Goal: Book appointment/travel/reservation

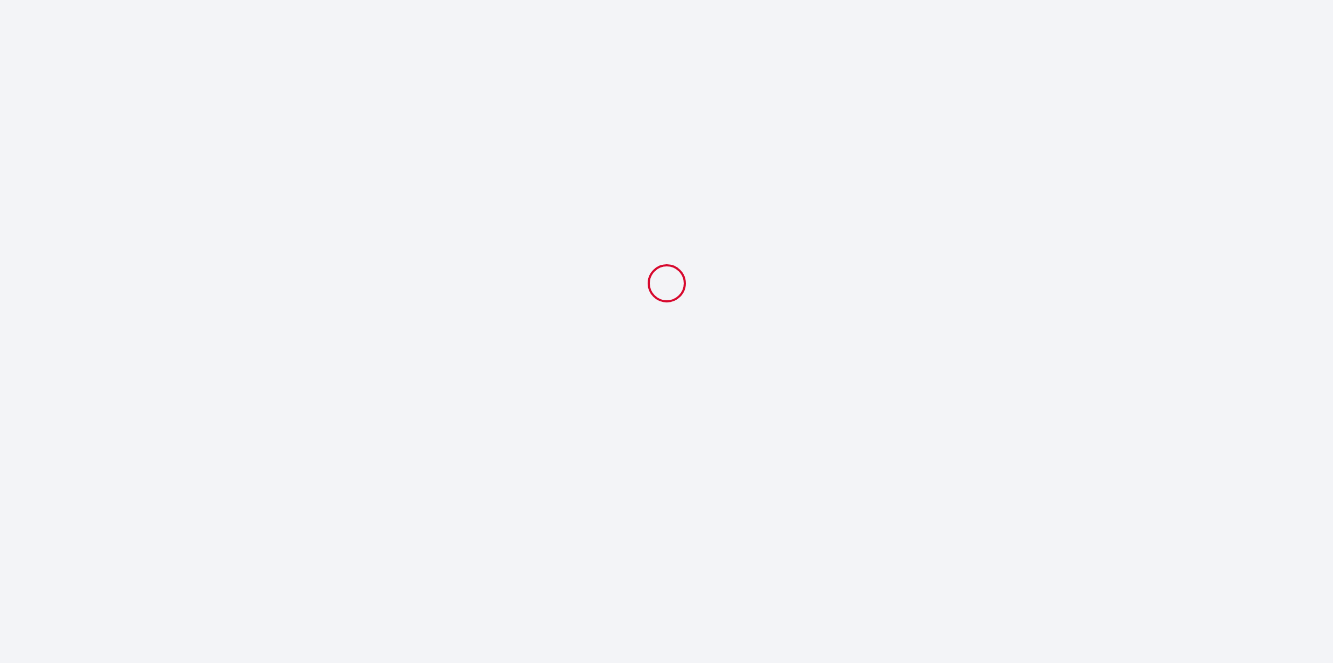
select select
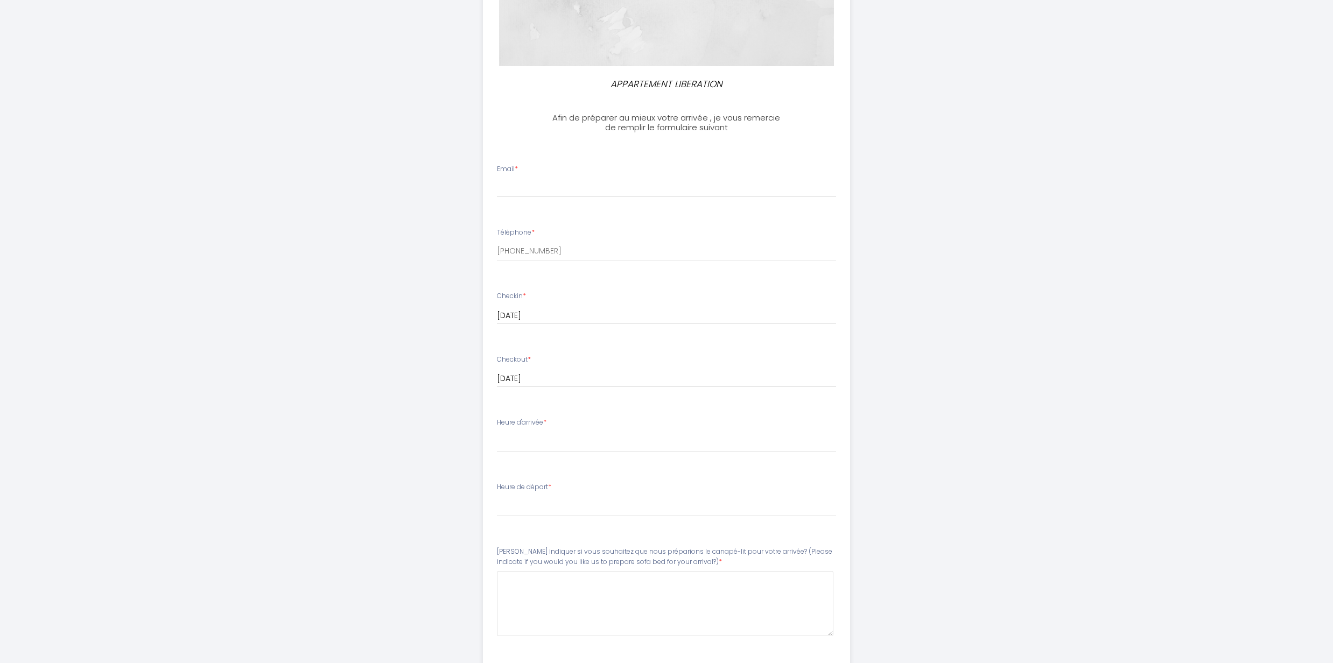
scroll to position [215, 0]
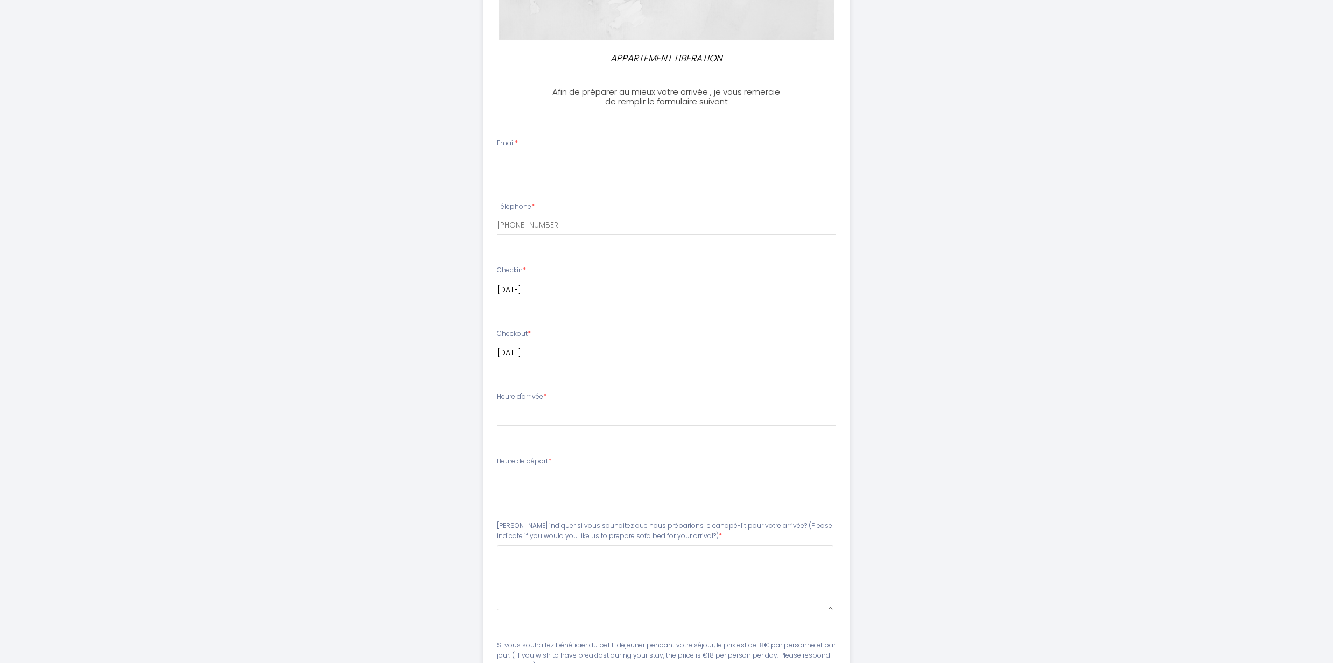
click at [522, 395] on label "Heure d'arrivée *" at bounding box center [522, 397] width 50 height 10
click at [556, 395] on div "Heure d'arrivée * 15:00 15:30 16:00 16:30 17:00 17:30 18:00 18:30 19:00 19:30 2…" at bounding box center [667, 409] width 340 height 34
click at [604, 403] on div "Heure d'arrivée * 15:00 15:30 16:00 16:30 17:00 17:30 18:00 18:30 19:00 19:30 2…" at bounding box center [667, 409] width 340 height 34
click at [616, 427] on li "Heure d'arrivée * 15:00 15:30 16:00 16:30 17:00 17:30 18:00 18:30 19:00 19:30 2…" at bounding box center [666, 414] width 367 height 58
drag, startPoint x: 621, startPoint y: 417, endPoint x: 600, endPoint y: 462, distance: 50.1
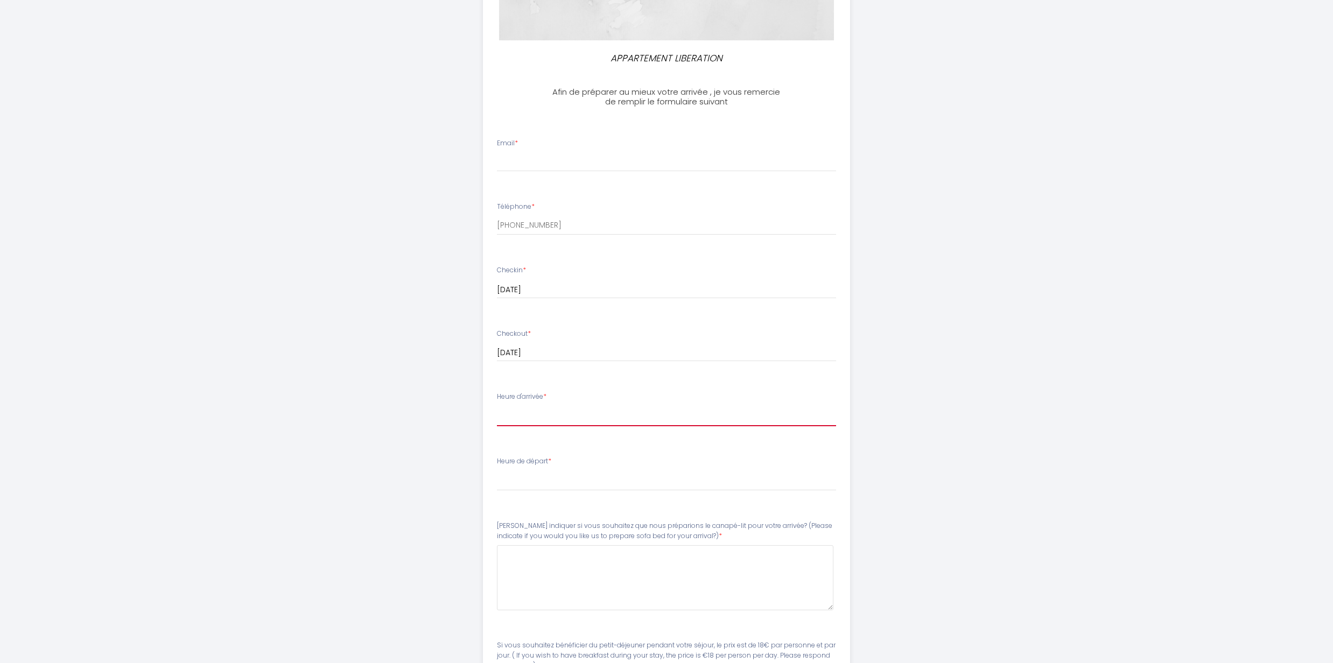
click at [621, 417] on select "15:00 15:30 16:00 16:30 17:00 17:30 18:00 18:30 19:00 19:30 20:00 20:30 21:00 2…" at bounding box center [667, 416] width 340 height 20
select select "15:00"
click at [497, 406] on select "15:00 15:30 16:00 16:30 17:00 17:30 18:00 18:30 19:00 19:30 20:00 20:30 21:00 2…" at bounding box center [667, 416] width 340 height 20
click at [540, 483] on select "00:00 00:30 01:00 01:30 02:00 02:30 03:00 03:30 04:00 04:30 05:00 05:30 06:00 0…" at bounding box center [667, 481] width 340 height 20
click at [907, 432] on div "APPARTEMENT LIBERATION Afin de préparer au mieux votre arrivée , je vous remerc…" at bounding box center [666, 308] width 551 height 1047
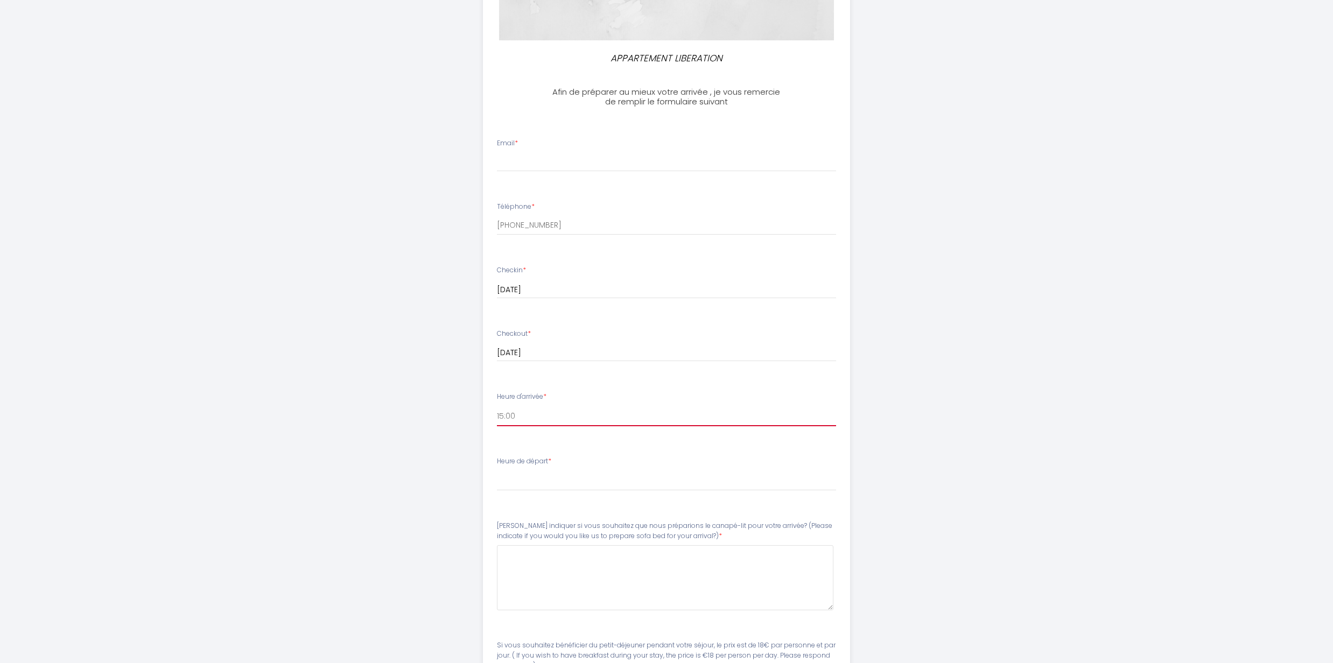
click at [552, 415] on select "15:00 15:30 16:00 16:30 17:00 17:30 18:00 18:30 19:00 19:30 20:00 20:30 21:00 2…" at bounding box center [667, 416] width 340 height 20
click at [944, 398] on div "APPARTEMENT LIBERATION Afin de préparer au mieux votre arrivée , je vous remerc…" at bounding box center [666, 308] width 1333 height 1047
click at [647, 496] on li "Heure de départ * 00:00 00:30 01:00 01:30 02:00 02:30 03:00 03:30 04:00 04:30 0…" at bounding box center [666, 479] width 367 height 58
click at [634, 485] on select "00:00 00:30 01:00 01:30 02:00 02:30 03:00 03:30 04:00 04:30 05:00 05:30 06:00 0…" at bounding box center [667, 481] width 340 height 20
click at [1027, 297] on div "APPARTEMENT LIBERATION Afin de préparer au mieux votre arrivée , je vous remerc…" at bounding box center [666, 308] width 1333 height 1047
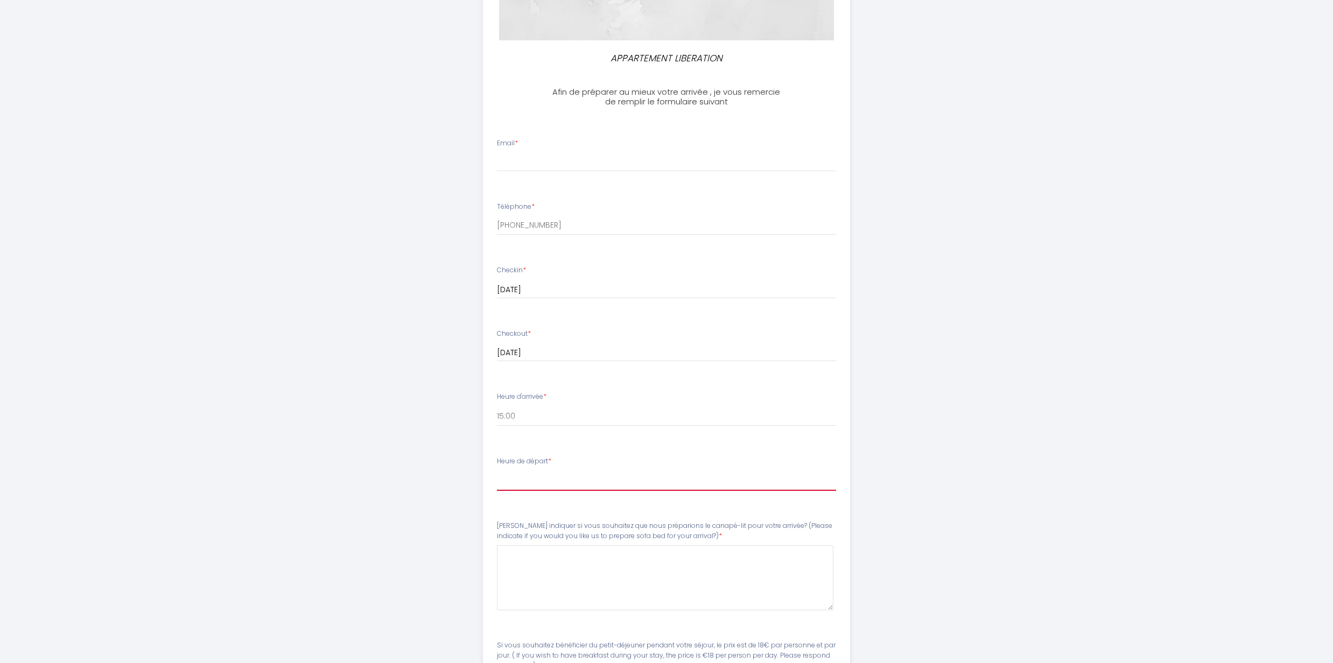
click at [670, 473] on select "00:00 00:30 01:00 01:30 02:00 02:30 03:00 03:30 04:00 04:30 05:00 05:30 06:00 0…" at bounding box center [667, 481] width 340 height 20
click at [960, 412] on div "APPARTEMENT LIBERATION Afin de préparer au mieux votre arrivée , je vous remerc…" at bounding box center [666, 308] width 1333 height 1047
click at [554, 162] on input "Email *" at bounding box center [667, 161] width 340 height 19
type input "[EMAIL_ADDRESS][DOMAIN_NAME]"
click at [498, 164] on input "[EMAIL_ADDRESS][DOMAIN_NAME]" at bounding box center [667, 161] width 340 height 19
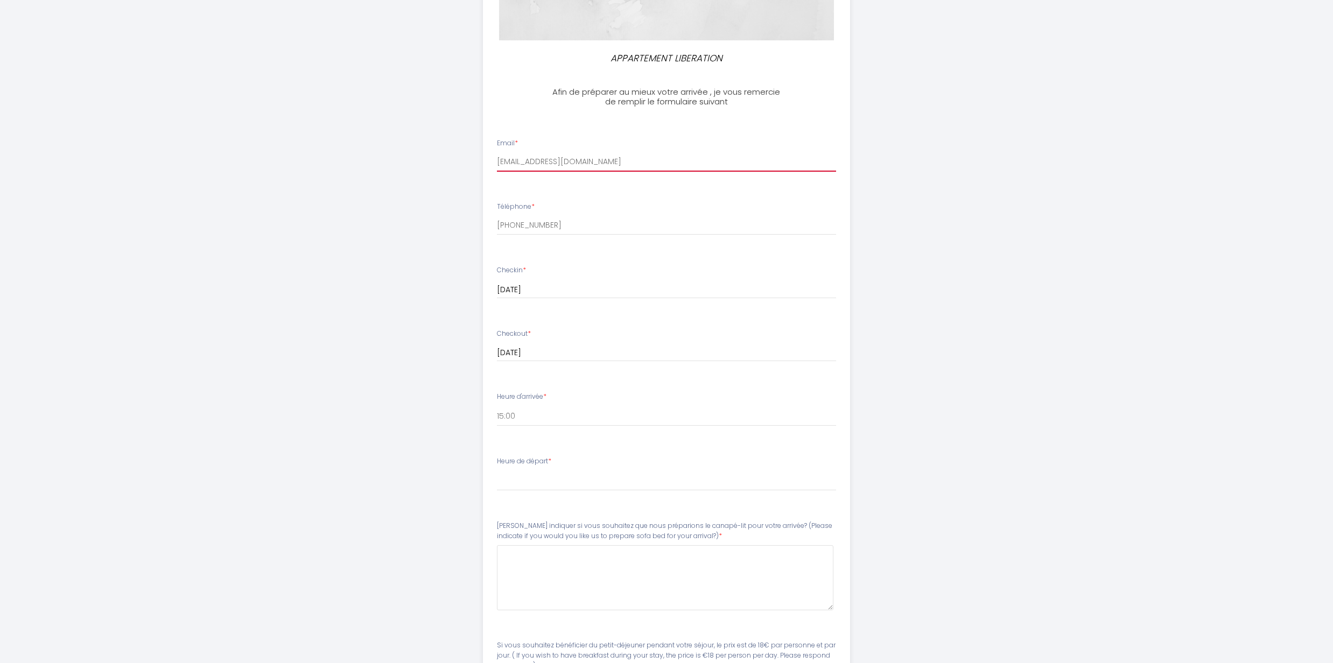
click at [614, 153] on input "[EMAIL_ADDRESS][DOMAIN_NAME]" at bounding box center [667, 161] width 340 height 19
click at [343, 198] on div "APPARTEMENT LIBERATION Afin de préparer au mieux votre arrivée , je vous remerc…" at bounding box center [666, 308] width 1333 height 1047
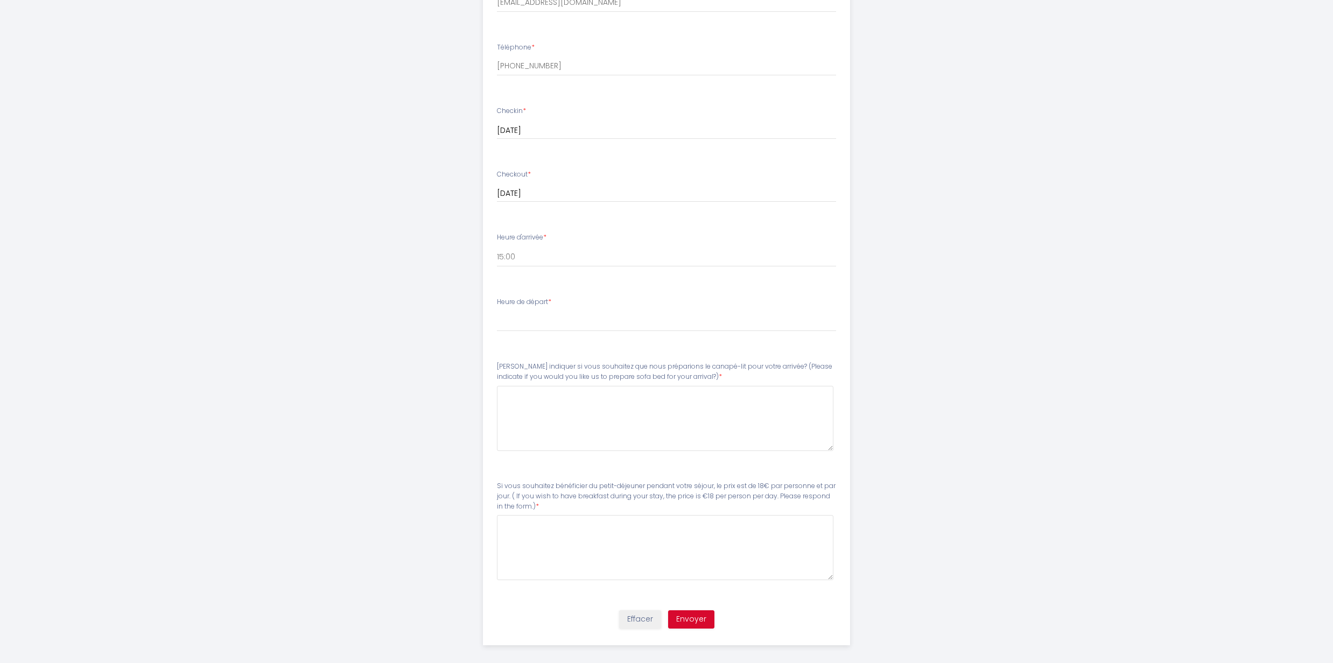
scroll to position [385, 0]
click at [535, 296] on label "Heure de départ *" at bounding box center [524, 293] width 54 height 10
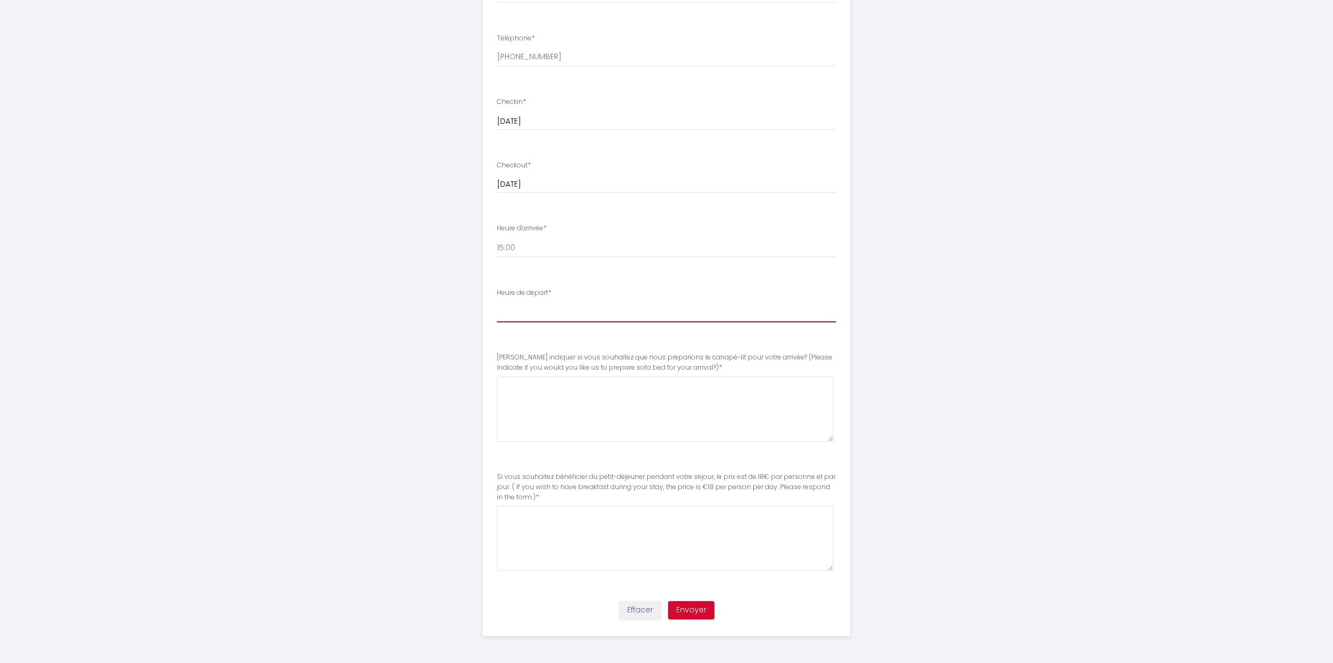
click at [538, 315] on select "00:00 00:30 01:00 01:30 02:00 02:30 03:00 03:30 04:00 04:30 05:00 05:30 06:00 0…" at bounding box center [667, 312] width 340 height 20
click at [382, 284] on div "APPARTEMENT LIBERATION Afin de préparer au mieux votre arrivée , je vous remerc…" at bounding box center [666, 139] width 1333 height 1047
click at [515, 299] on div "Heure de départ * 00:00 00:30 01:00 01:30 02:00 02:30 03:00 03:30 04:00 04:30 0…" at bounding box center [667, 305] width 340 height 34
click at [585, 306] on select "00:00 00:30 01:00 01:30 02:00 02:30 03:00 03:30 04:00 04:30 05:00 05:30 06:00 0…" at bounding box center [667, 312] width 340 height 20
select select "11:00"
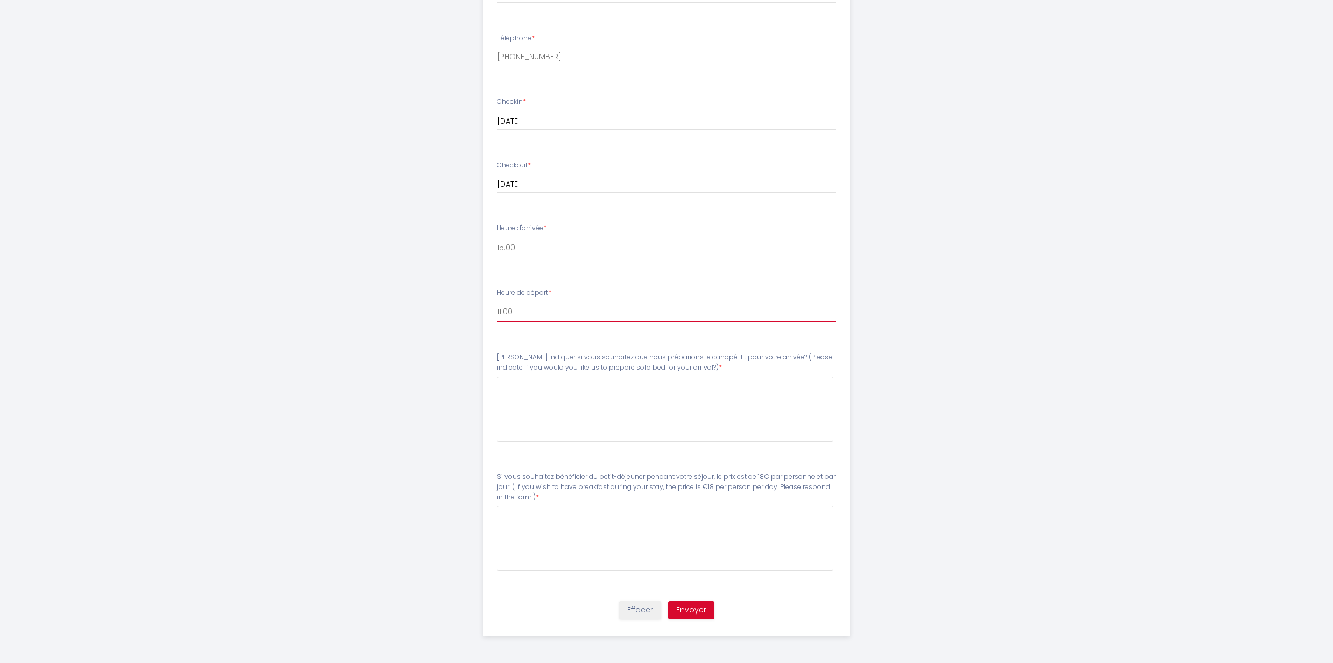
click at [497, 302] on select "00:00 00:30 01:00 01:30 02:00 02:30 03:00 03:30 04:00 04:30 05:00 05:30 06:00 0…" at bounding box center [667, 312] width 340 height 20
click at [403, 360] on div "APPARTEMENT LIBERATION Afin de préparer au mieux votre arrivée , je vous remerc…" at bounding box center [666, 139] width 551 height 1047
click at [589, 416] on arrival\?\)6 at bounding box center [665, 409] width 337 height 65
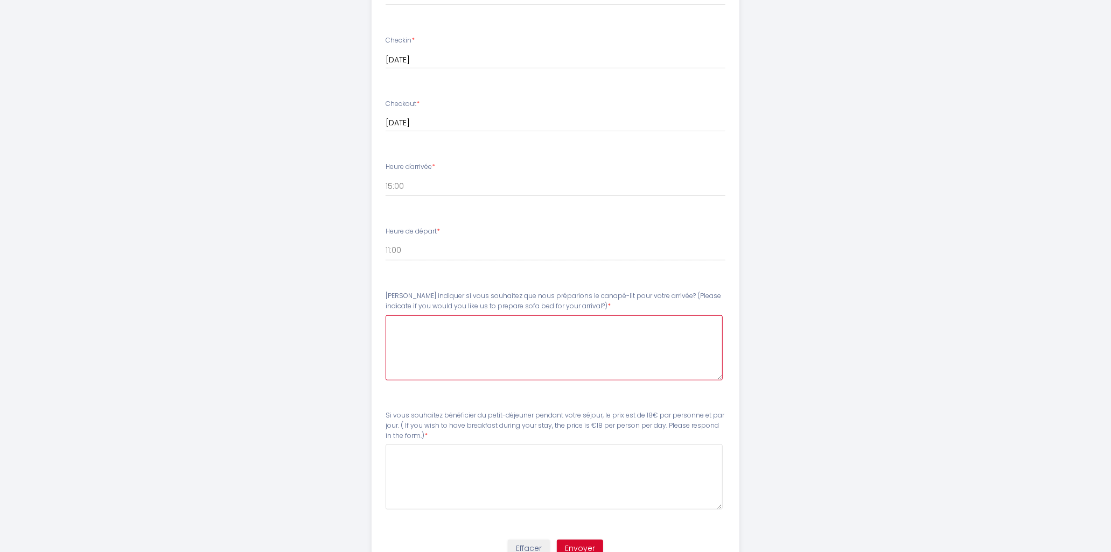
scroll to position [494, 0]
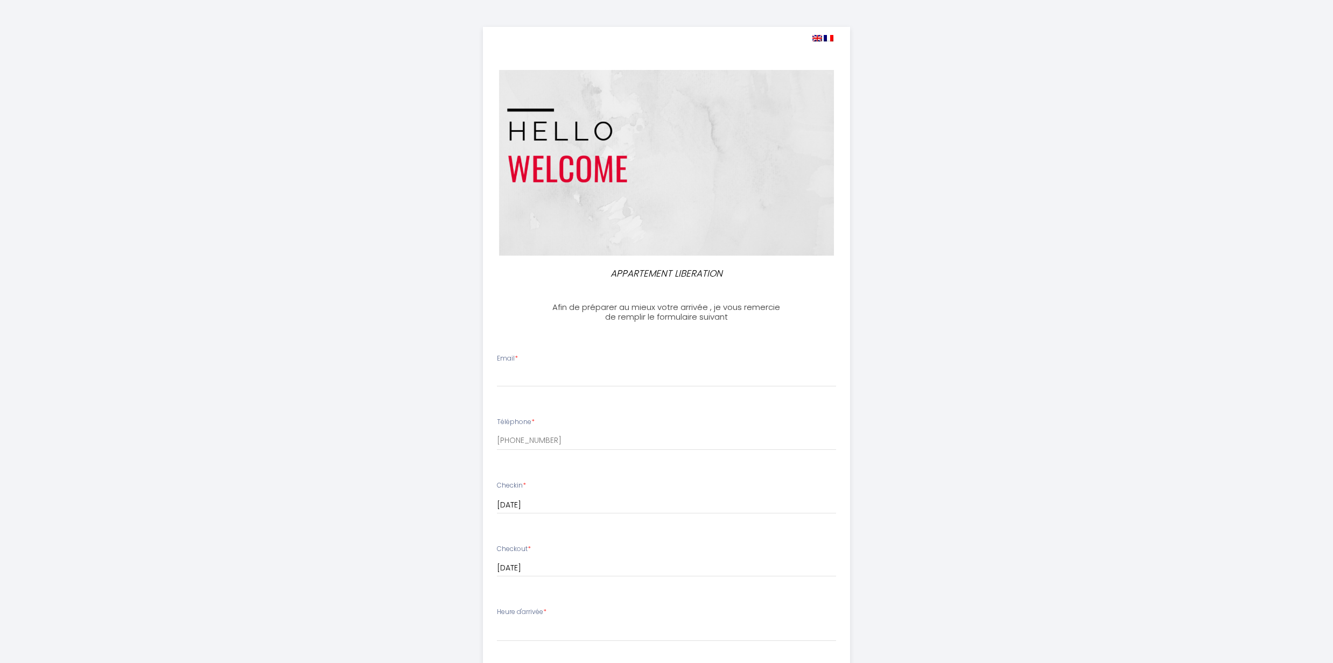
select select
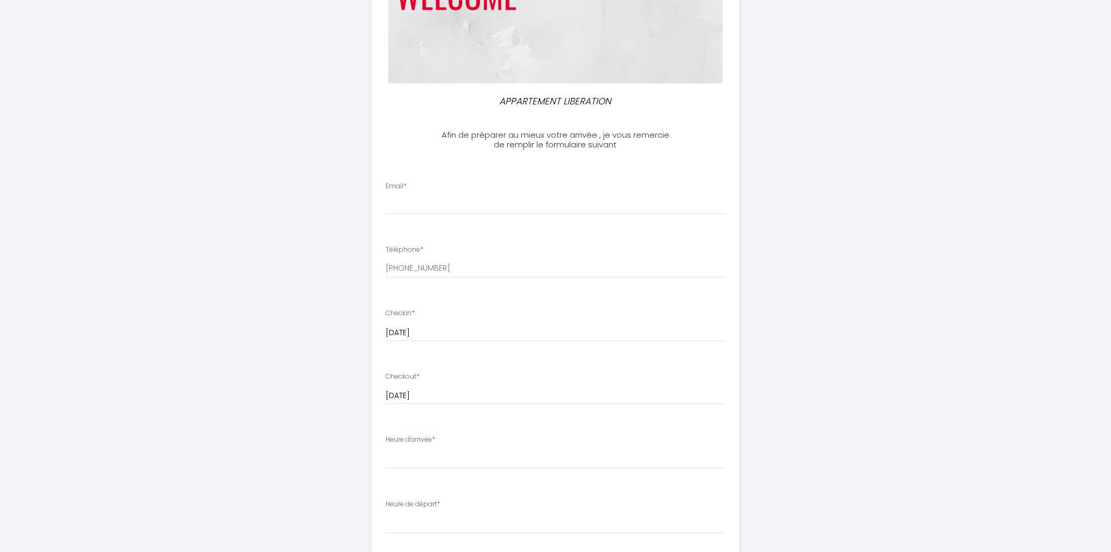
scroll to position [179, 0]
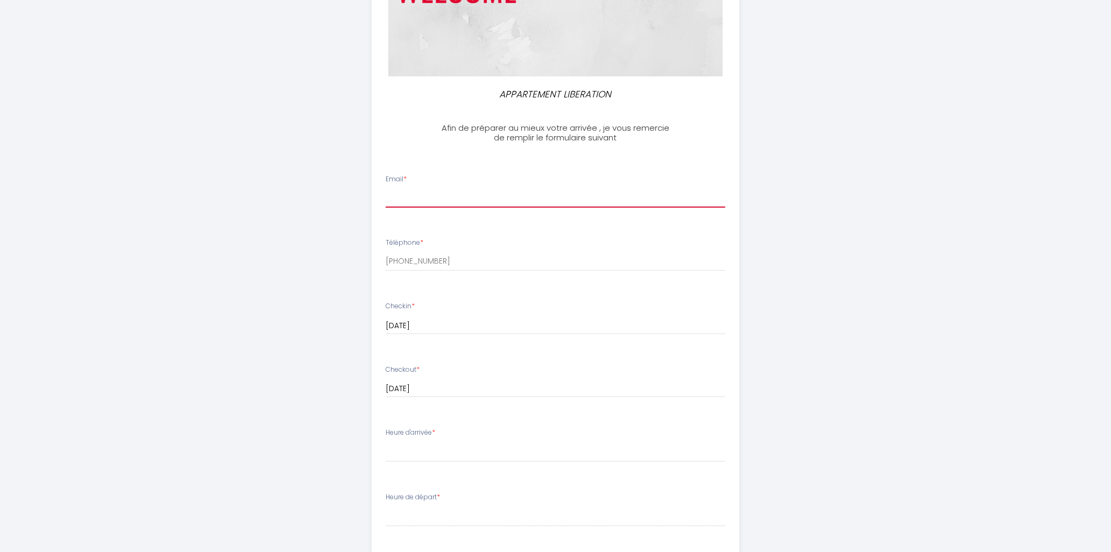
click at [418, 206] on input "Email *" at bounding box center [555, 197] width 340 height 19
type input "[EMAIL_ADDRESS][DOMAIN_NAME]"
click at [387, 198] on input "[EMAIL_ADDRESS][DOMAIN_NAME]" at bounding box center [555, 197] width 340 height 19
click at [327, 272] on div "APPARTEMENT LIBERATION Afin de préparer au mieux votre arrivée , je vous remerc…" at bounding box center [555, 344] width 551 height 1047
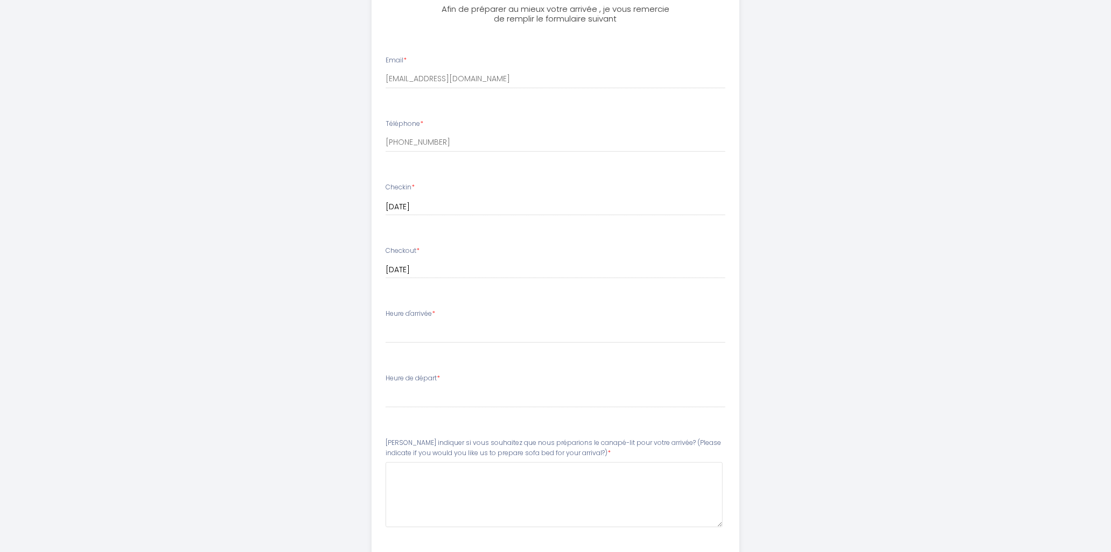
scroll to position [299, 0]
click at [416, 317] on label "Heure d'arrivée *" at bounding box center [410, 313] width 50 height 10
click at [442, 320] on div "Heure d'arrivée * 15:00 15:30 16:00 16:30 17:00 17:30 18:00 18:30 19:00 19:30 2…" at bounding box center [555, 325] width 340 height 34
click at [446, 333] on select "15:00 15:30 16:00 16:30 17:00 17:30 18:00 18:30 19:00 19:30 20:00 20:30 21:00 2…" at bounding box center [555, 332] width 340 height 20
select select "15:00"
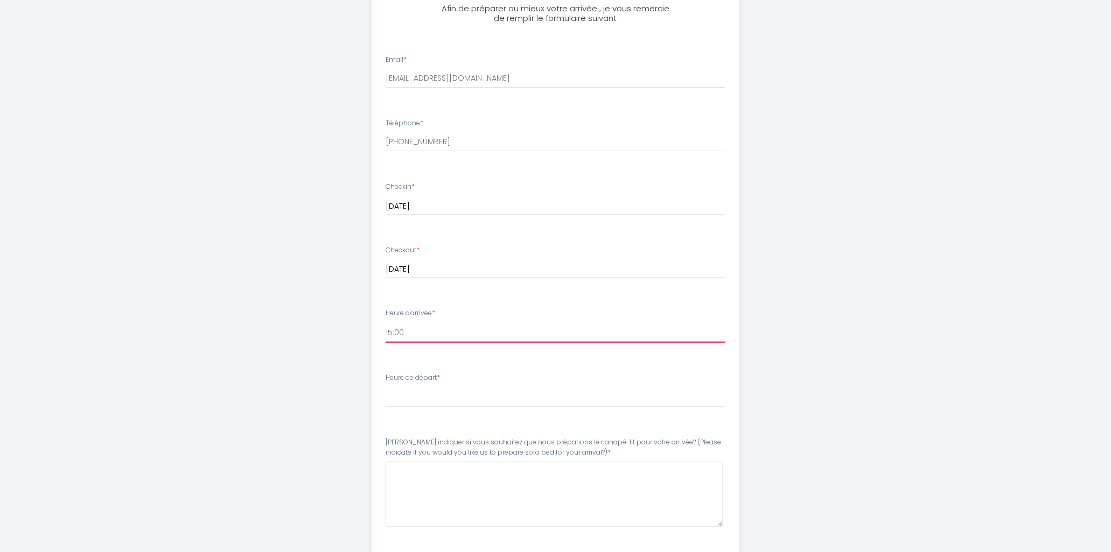
click at [385, 322] on select "15:00 15:30 16:00 16:30 17:00 17:30 18:00 18:30 19:00 19:30 20:00 20:30 21:00 2…" at bounding box center [555, 332] width 340 height 20
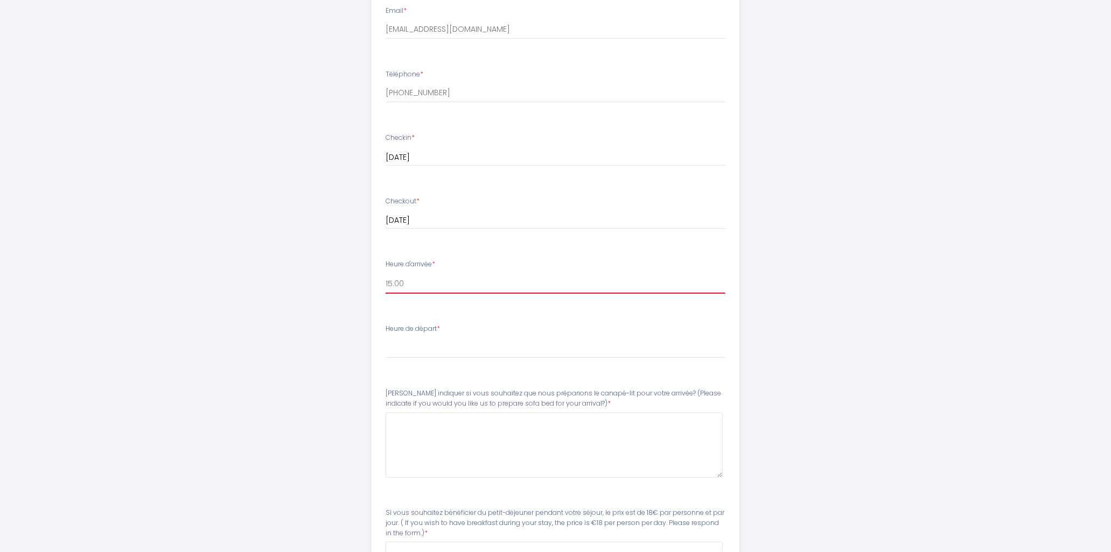
scroll to position [478, 0]
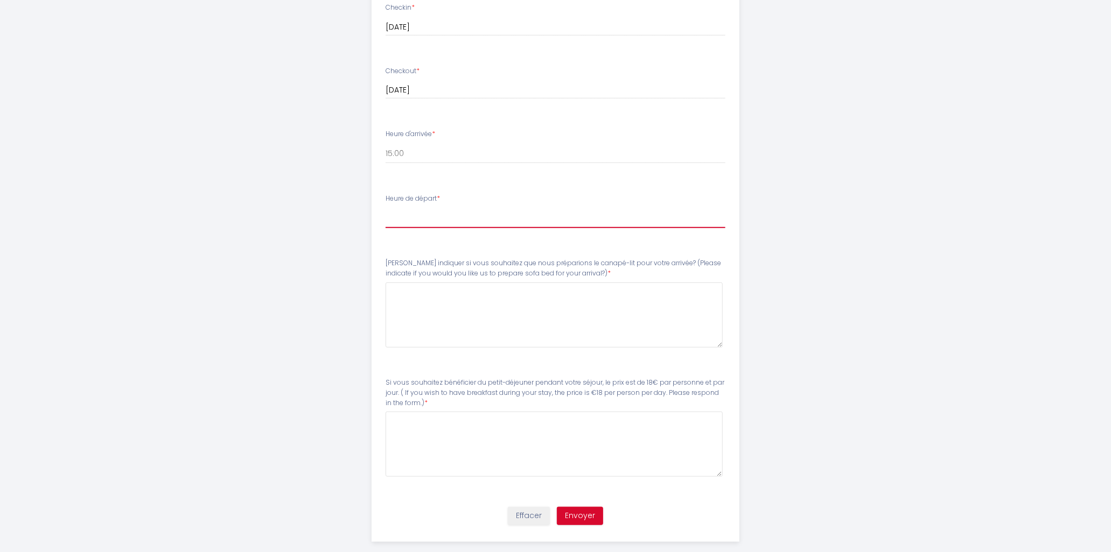
click at [420, 218] on select "00:00 00:30 01:00 01:30 02:00 02:30 03:00 03:30 04:00 04:30 05:00 05:30 06:00 0…" at bounding box center [555, 218] width 340 height 20
select select "11:00"
click at [385, 208] on select "00:00 00:30 01:00 01:30 02:00 02:30 03:00 03:30 04:00 04:30 05:00 05:30 06:00 0…" at bounding box center [555, 218] width 340 height 20
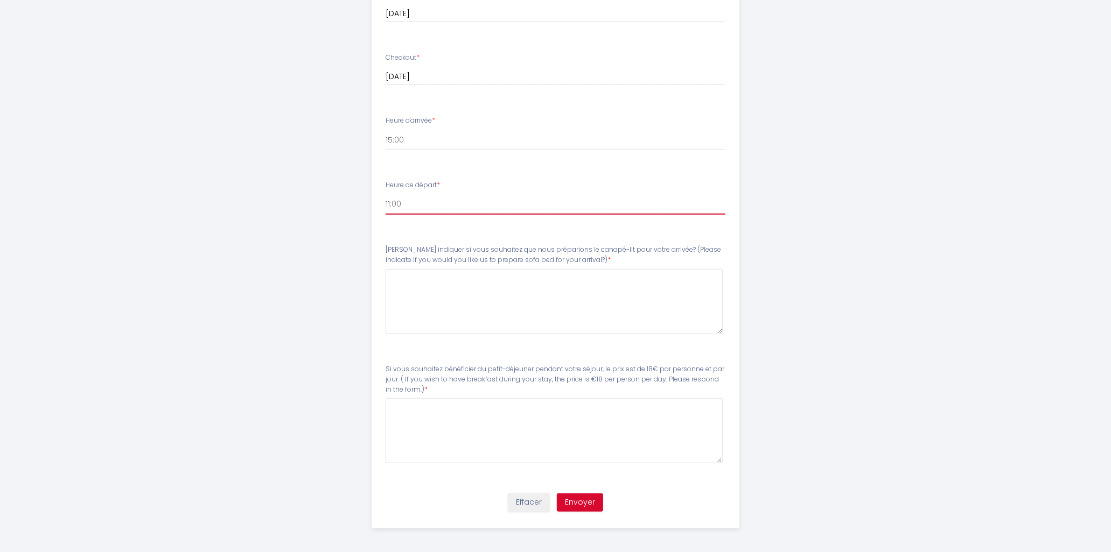
scroll to position [494, 0]
click at [413, 291] on arrival\?\)6 at bounding box center [553, 298] width 337 height 65
type arrival\?\)6 "Yes, please prepare the sofa bed. :)"
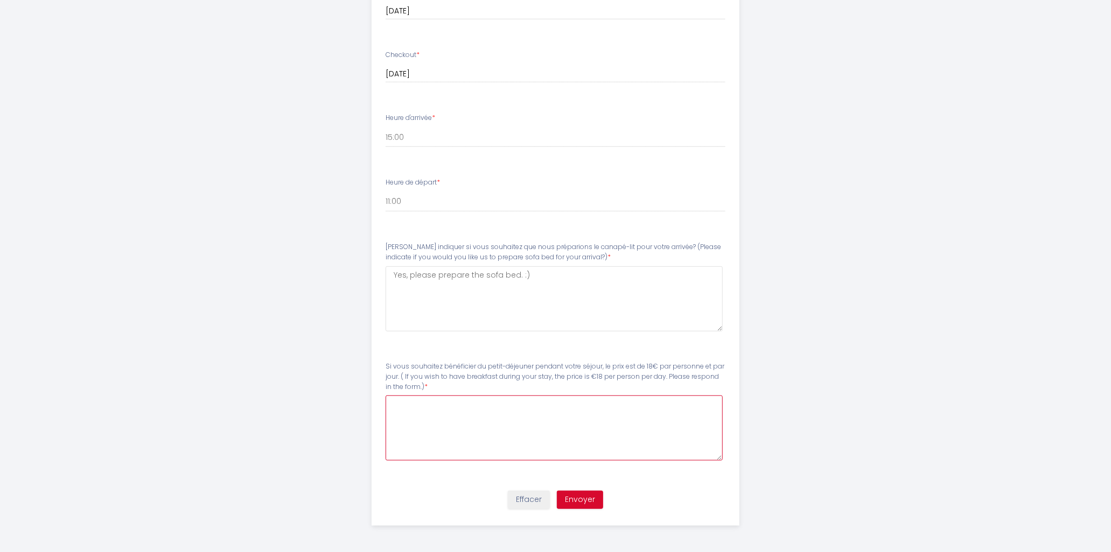
click at [426, 410] on form\ at bounding box center [553, 428] width 337 height 65
type form\ "No, we do not want breakfast. Thank you!"
click at [559, 276] on arrival\?\)6 "Yes, please prepare the sofa bed. :)" at bounding box center [553, 298] width 337 height 65
drag, startPoint x: 389, startPoint y: 276, endPoint x: 496, endPoint y: 277, distance: 107.1
click at [496, 277] on arrival\?\)6 "Yes, please prepare the sofa bed. Thank you!" at bounding box center [553, 298] width 337 height 65
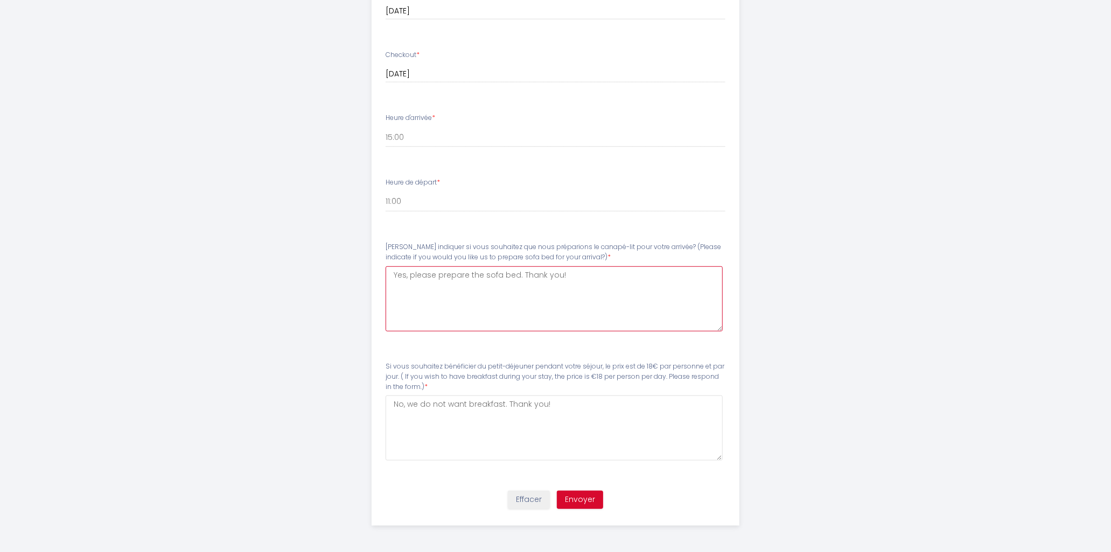
click at [481, 273] on arrival\?\)6 "Yes, please prepare the sofa bed. Thank you!" at bounding box center [553, 298] width 337 height 65
type arrival\?\)6 "Yes, please prepare the sofa bed. Thank you!"
click at [583, 498] on button "Envoyer" at bounding box center [580, 500] width 46 height 18
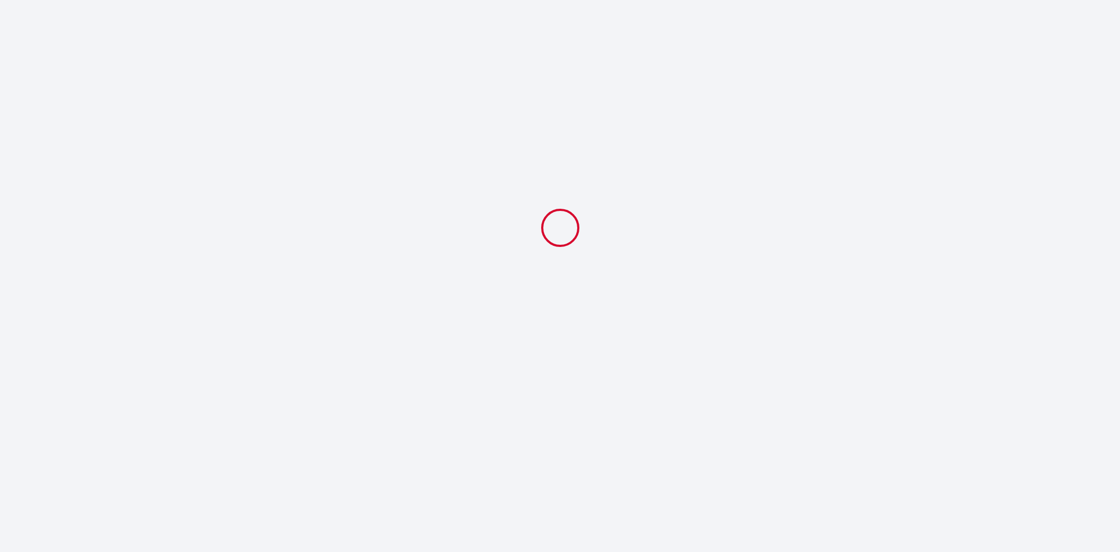
select select "11:00"
